Goal: Task Accomplishment & Management: Use online tool/utility

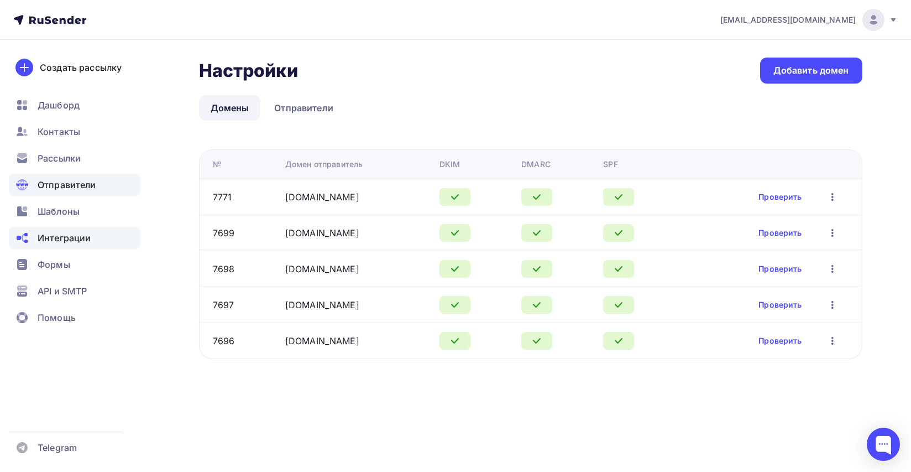
click at [61, 230] on div "Интеграции" at bounding box center [75, 238] width 132 height 22
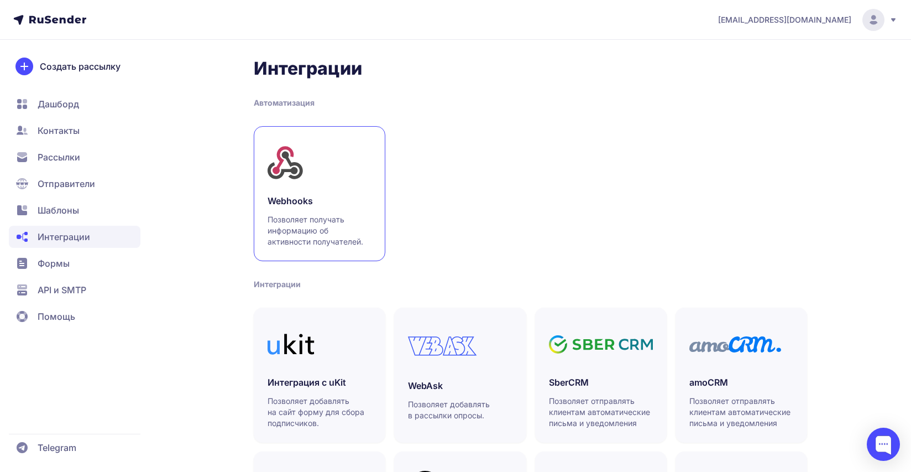
click at [341, 202] on h3 "Webhooks" at bounding box center [320, 200] width 104 height 13
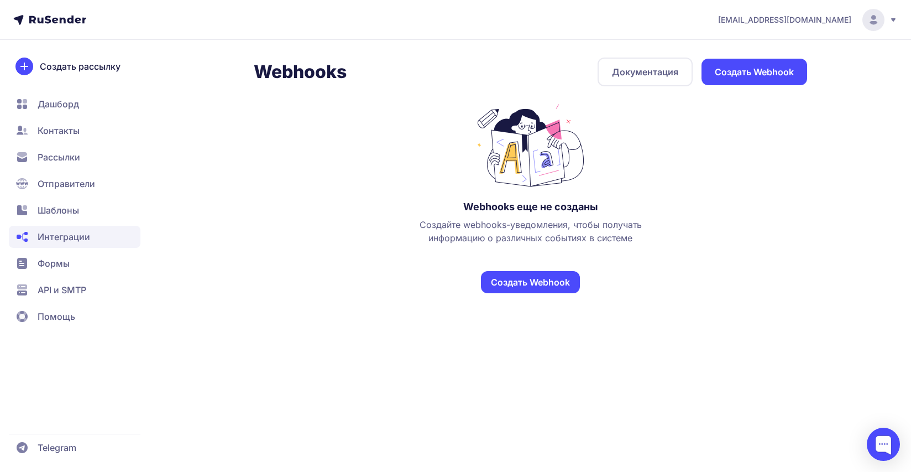
click at [537, 326] on div "[EMAIL_ADDRESS][DOMAIN_NAME] Webhooks Документация Создать Webhook Webhooks еще…" at bounding box center [455, 236] width 911 height 472
click at [498, 276] on link "Создать Webhook" at bounding box center [530, 282] width 99 height 22
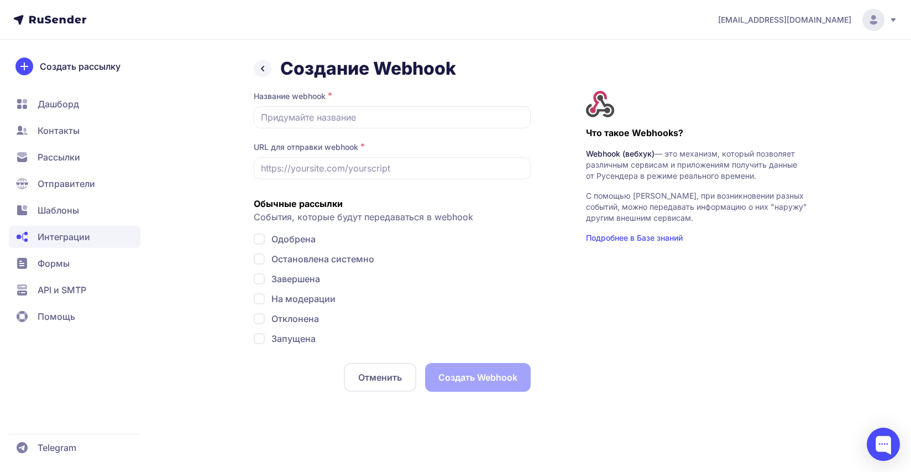
click at [54, 231] on span "Интеграции" at bounding box center [64, 236] width 53 height 13
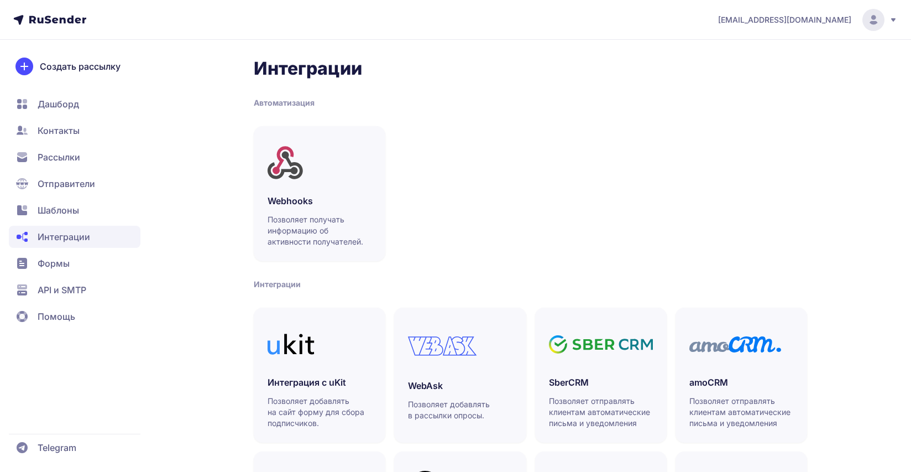
click at [65, 212] on span "Шаблоны" at bounding box center [58, 209] width 41 height 13
click at [421, 193] on div "Webhooks Позволяет получать информацию об активности получателей." at bounding box center [530, 193] width 553 height 135
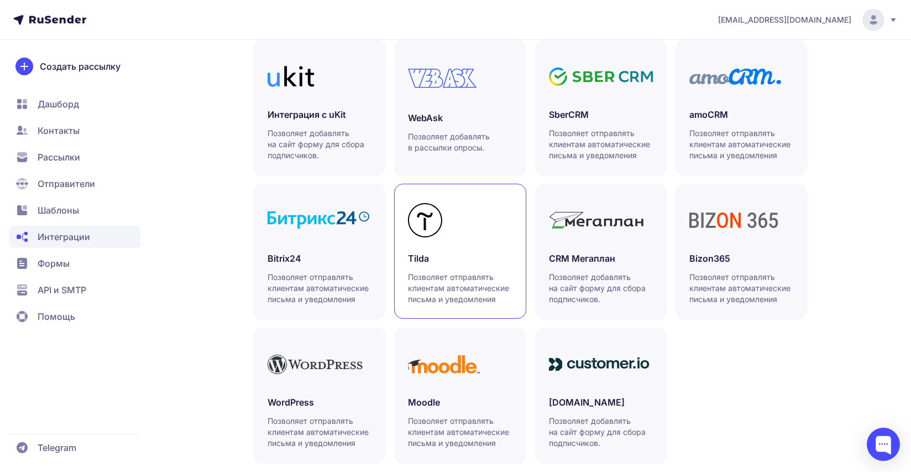
scroll to position [289, 0]
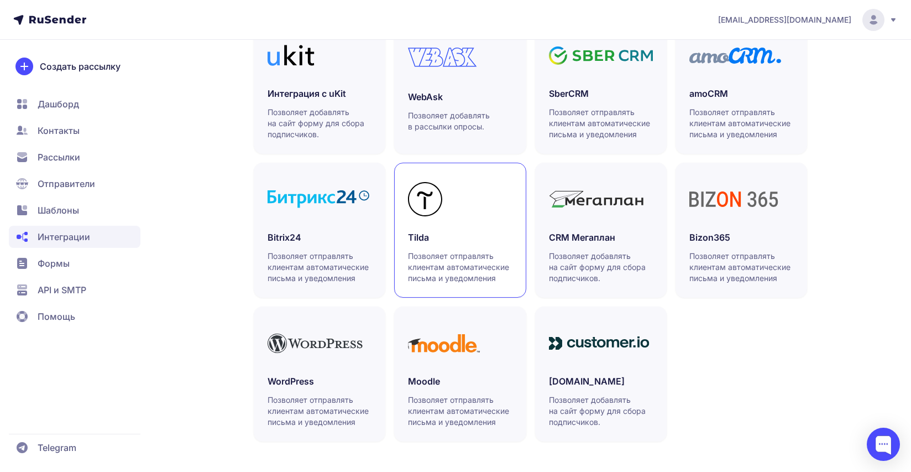
click at [442, 255] on p "Позволяет отправлять клиентам автоматические письма и уведомления" at bounding box center [460, 266] width 104 height 33
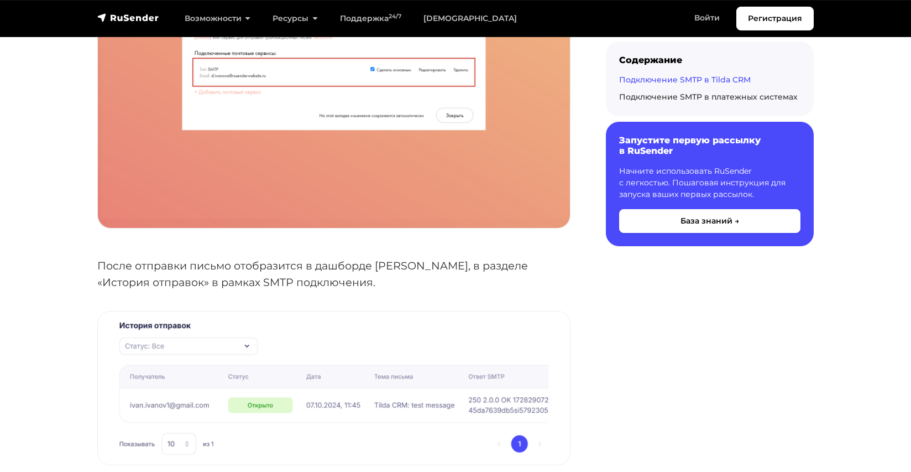
scroll to position [2561, 0]
